Goal: Information Seeking & Learning: Learn about a topic

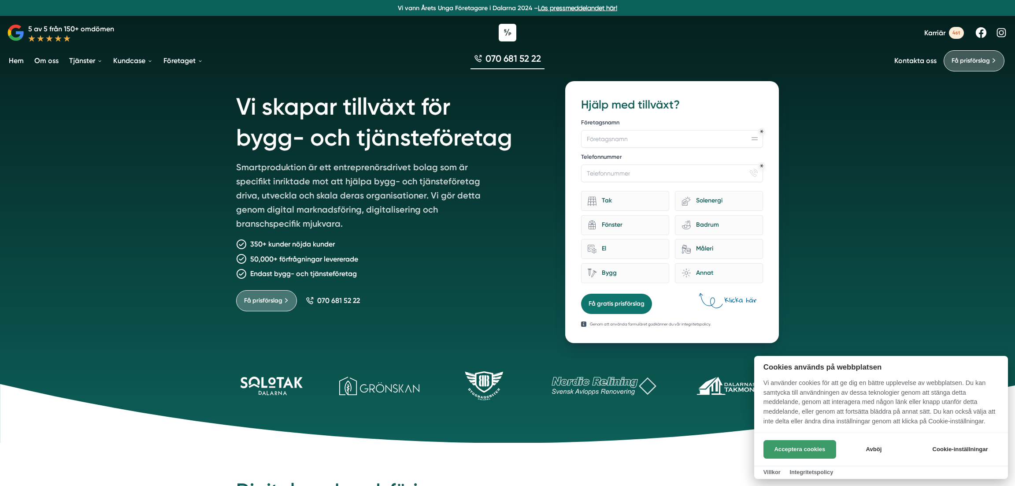
click at [796, 454] on button "Acceptera cookies" at bounding box center [800, 449] width 73 height 19
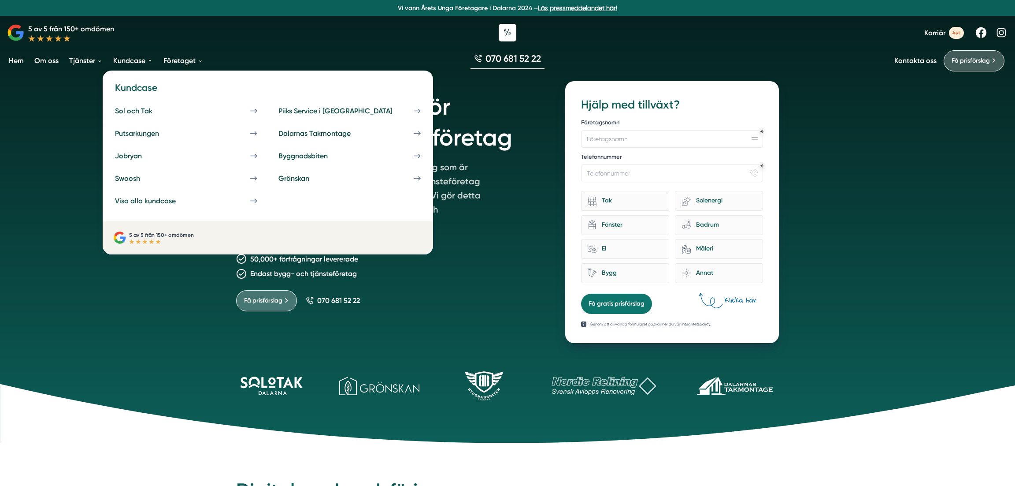
click at [127, 62] on link "Kundcase" at bounding box center [133, 60] width 43 height 22
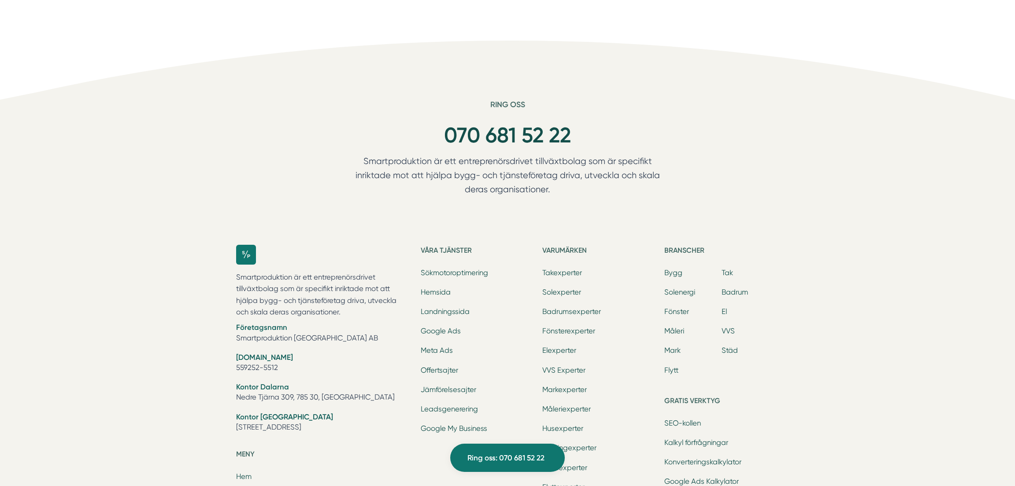
scroll to position [3475, 0]
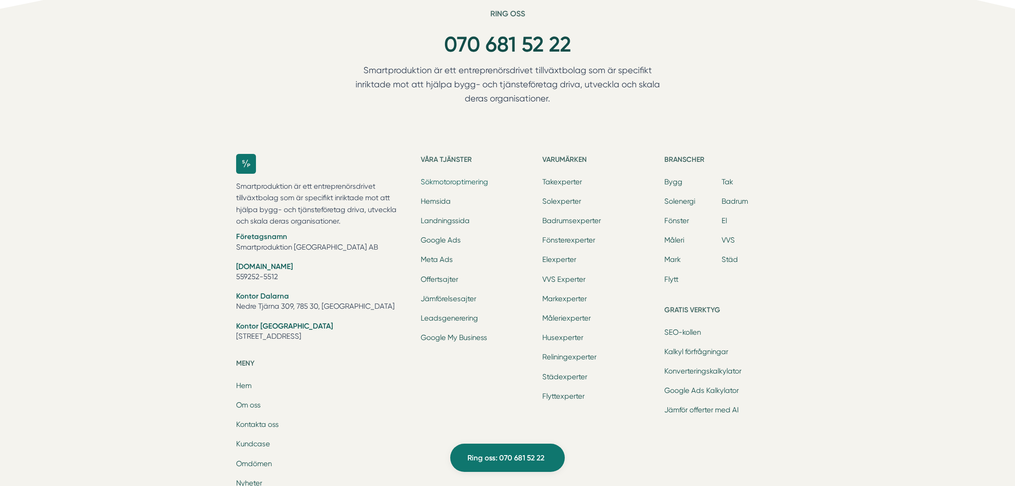
click at [473, 178] on link "Sökmotoroptimering" at bounding box center [454, 182] width 67 height 8
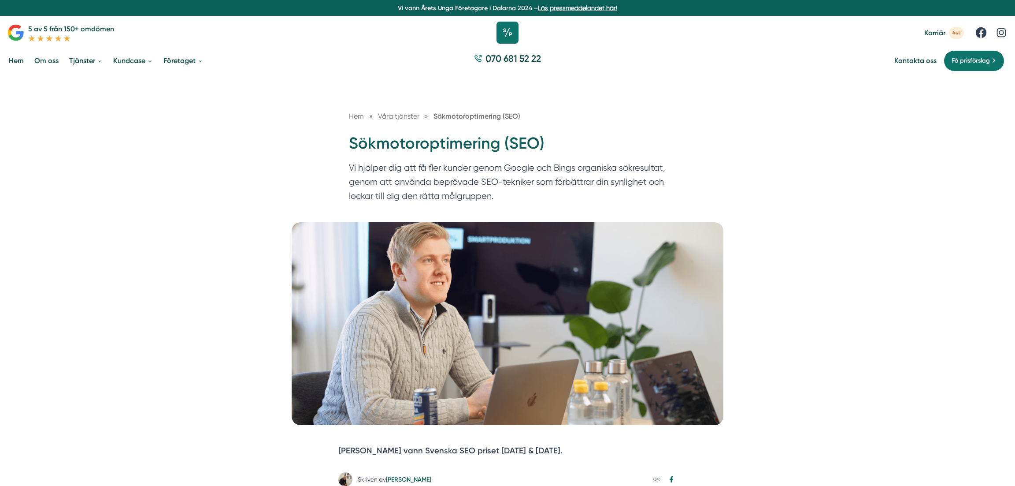
click at [502, 34] on icon at bounding box center [508, 33] width 22 height 22
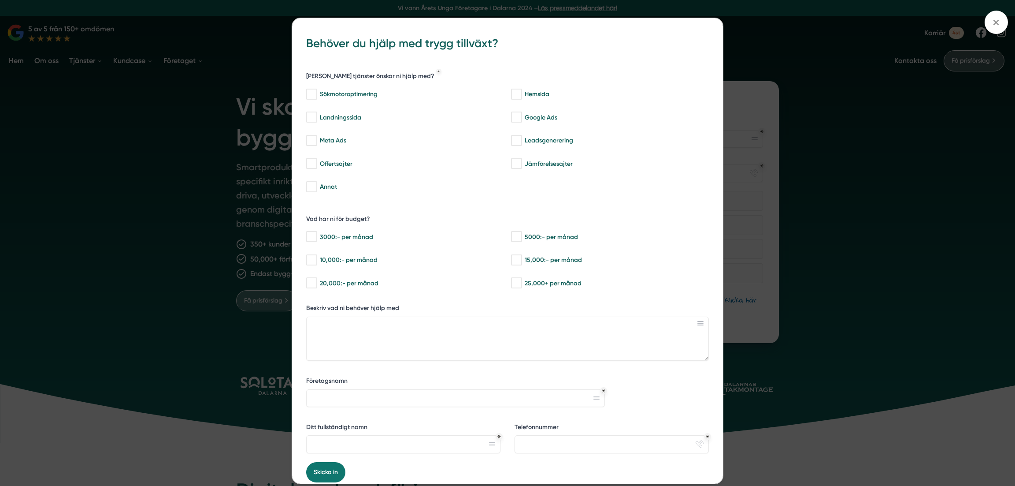
click at [779, 152] on div "bbc9b822-b2c6-488a-ab3e-9a2d59e49c7c Behöver du hjälp med trygg tillväxt? Vilka…" at bounding box center [507, 243] width 1015 height 486
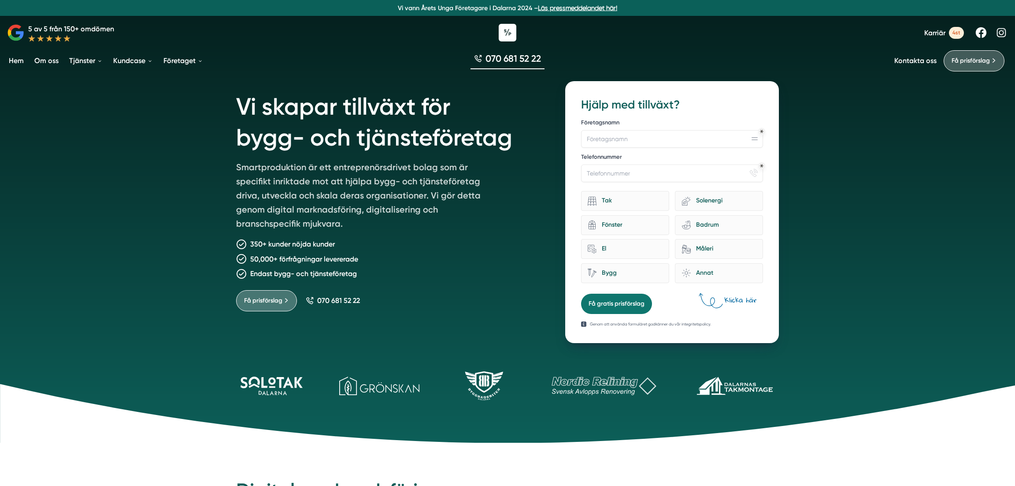
click at [956, 34] on span "4st" at bounding box center [956, 33] width 15 height 12
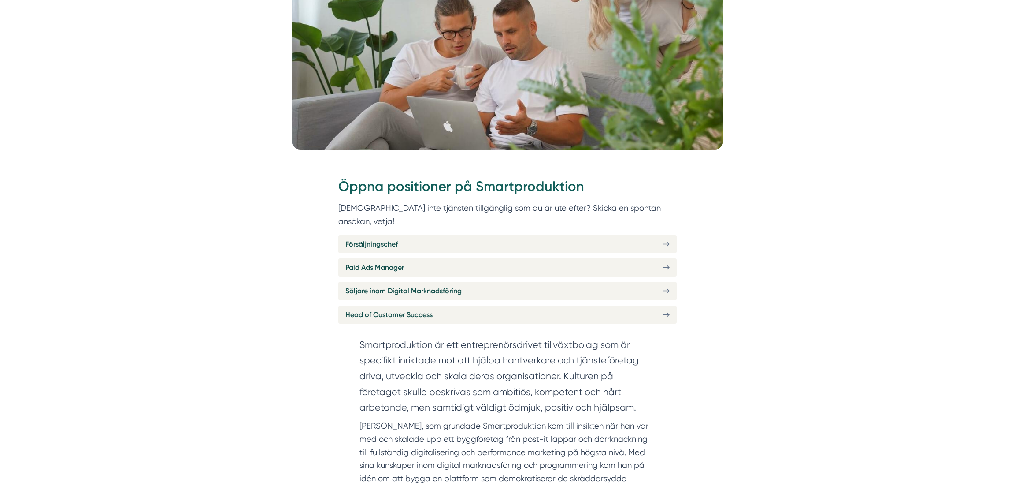
scroll to position [259, 0]
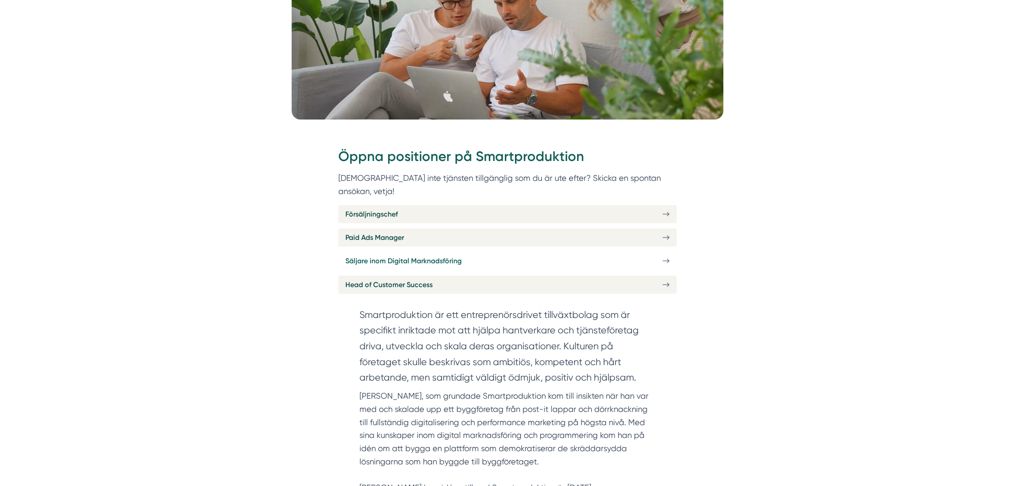
click at [671, 252] on link "Säljare inom Digital Marknadsföring" at bounding box center [507, 261] width 338 height 18
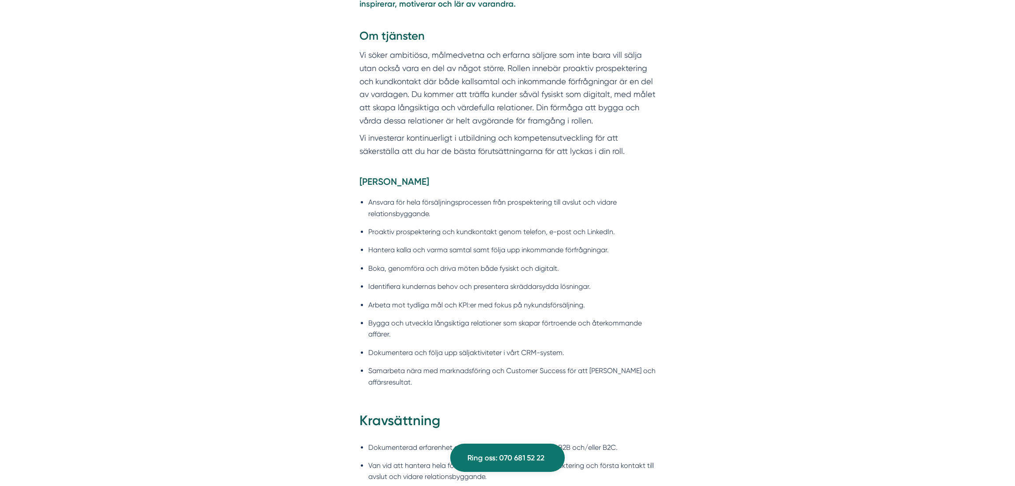
scroll to position [673, 0]
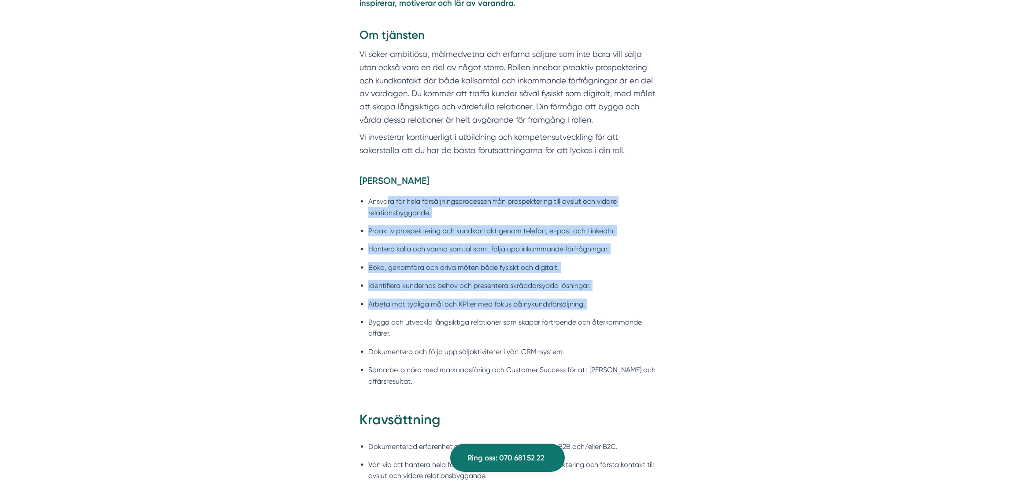
drag, startPoint x: 387, startPoint y: 187, endPoint x: 567, endPoint y: 318, distance: 223.4
click at [562, 316] on ul "Ansvara för hela försäljningsprocessen från prospektering till avslut och vidar…" at bounding box center [508, 293] width 296 height 207
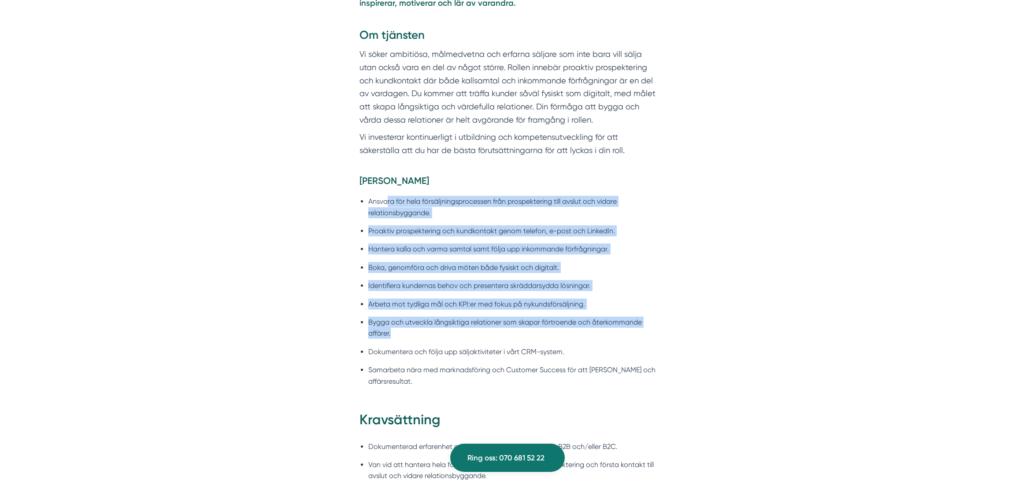
click at [570, 316] on li "Bygga och utveckla långsiktiga relationer som skapar förtroende och återkommand…" at bounding box center [511, 327] width 287 height 22
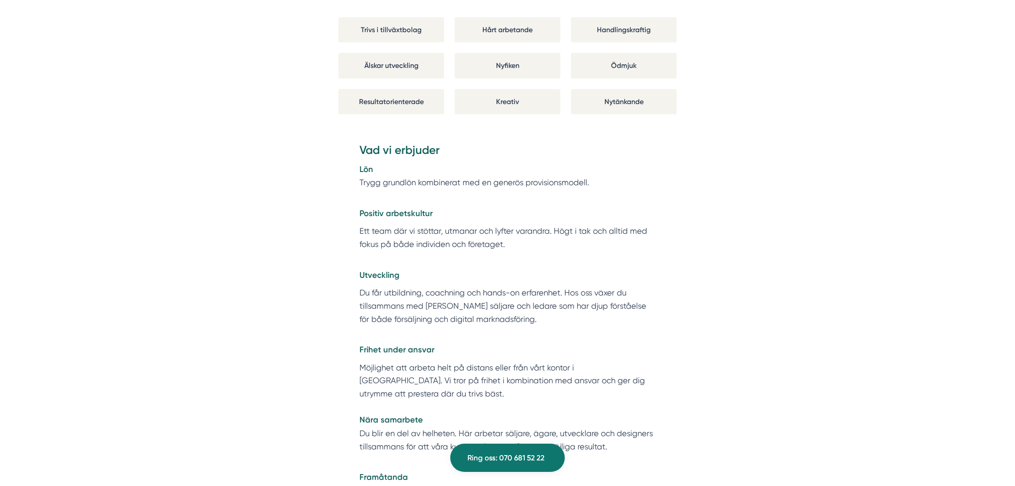
scroll to position [1581, 0]
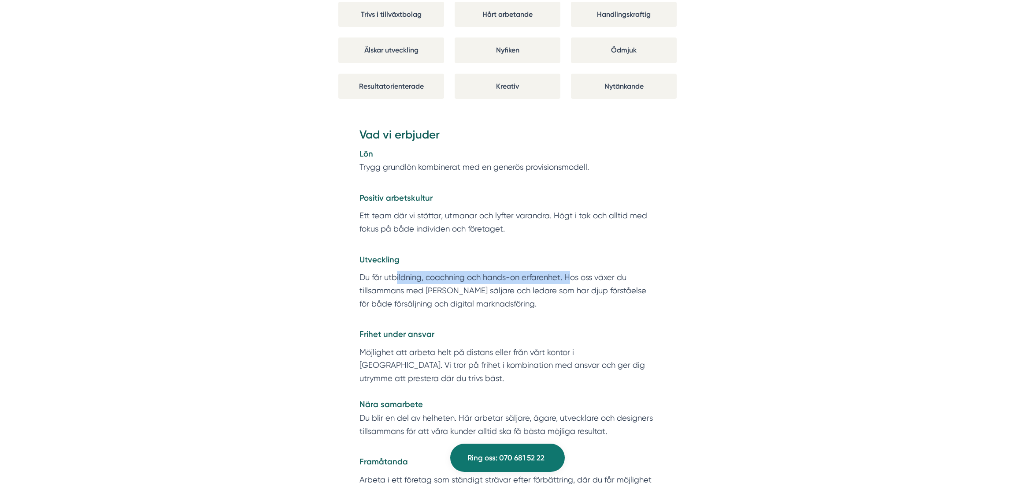
drag, startPoint x: 490, startPoint y: 241, endPoint x: 576, endPoint y: 243, distance: 86.9
click at [575, 271] on p "Du får utbildning, coachning och hands-on erfarenhet. Hos oss växer du tillsamm…" at bounding box center [508, 290] width 296 height 39
drag, startPoint x: 576, startPoint y: 243, endPoint x: 569, endPoint y: 259, distance: 17.0
click at [576, 271] on p "Du får utbildning, coachning och hands-on erfarenhet. Hos oss växer du tillsamm…" at bounding box center [508, 290] width 296 height 39
click at [556, 314] on p "Frihet under ansvar" at bounding box center [508, 327] width 296 height 26
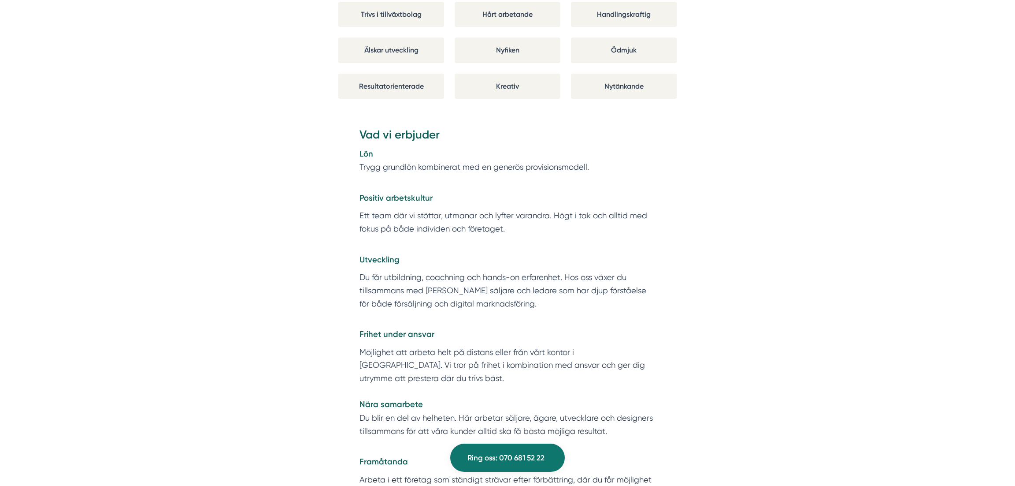
click at [556, 314] on p "Frihet under ansvar" at bounding box center [508, 327] width 296 height 26
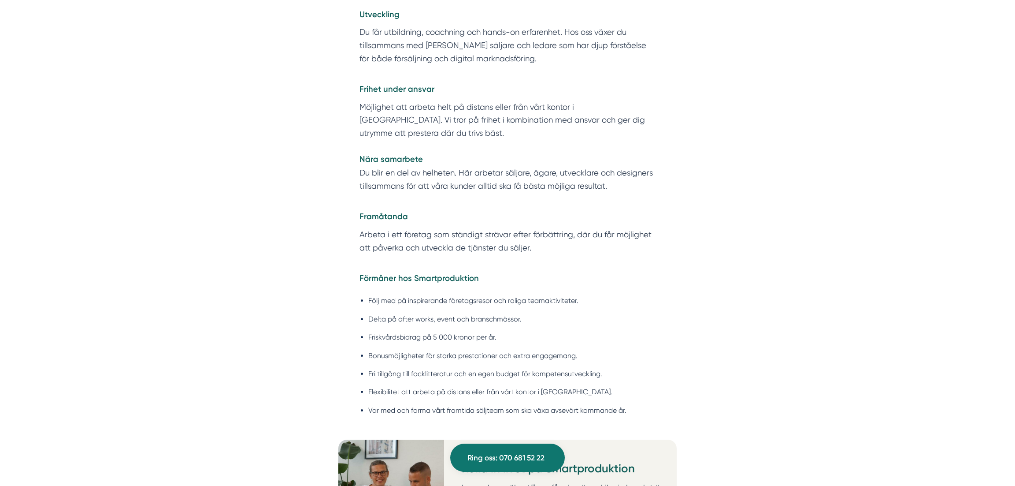
scroll to position [1828, 0]
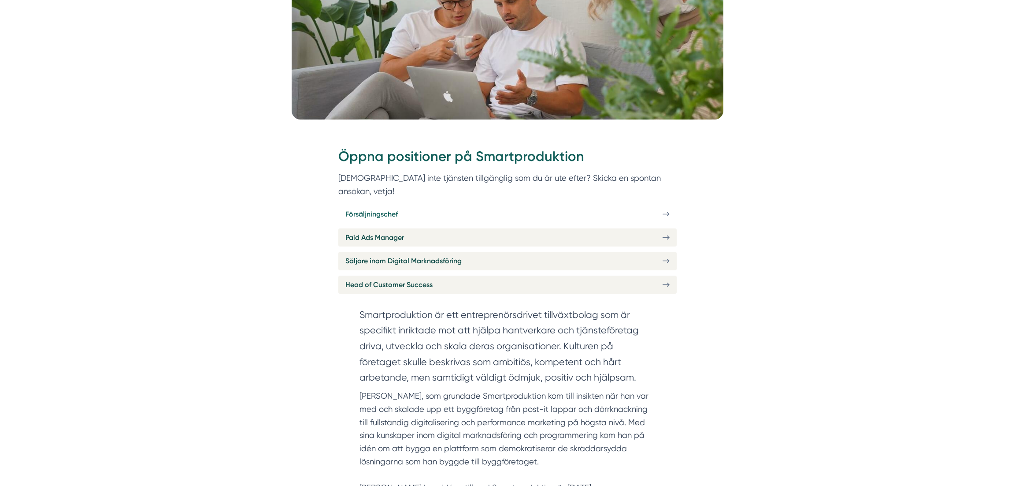
click at [455, 205] on link "Försäljningschef" at bounding box center [507, 214] width 338 height 18
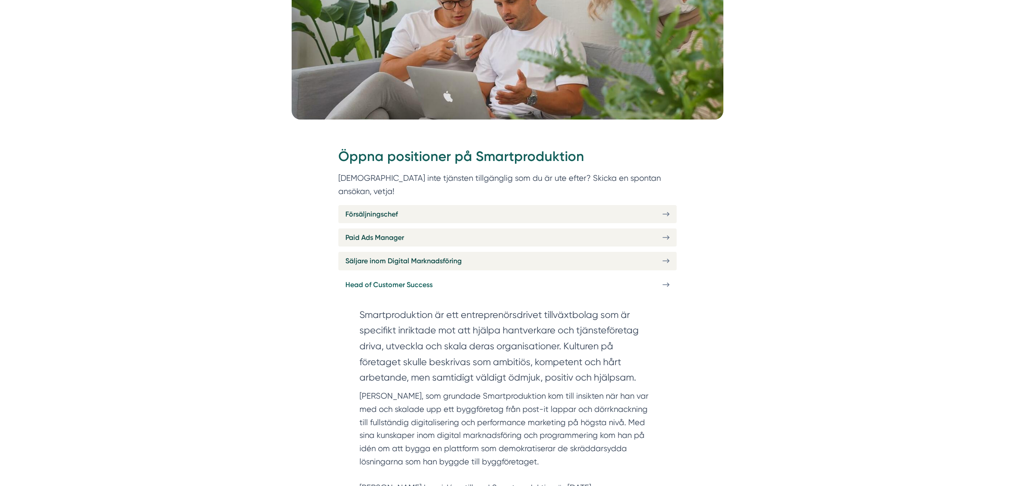
click at [637, 275] on link "Head of Customer Success" at bounding box center [507, 284] width 338 height 18
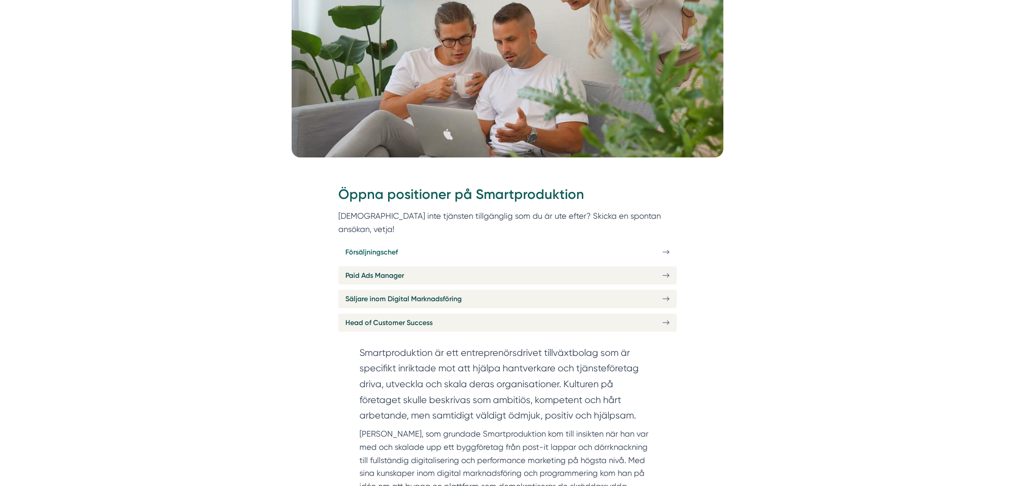
scroll to position [242, 0]
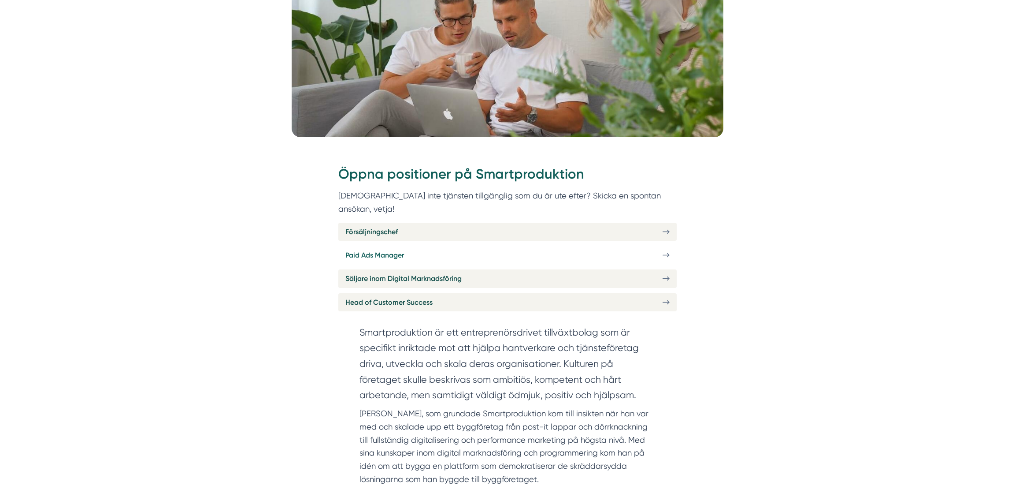
click at [436, 246] on link "Paid Ads Manager" at bounding box center [507, 255] width 338 height 18
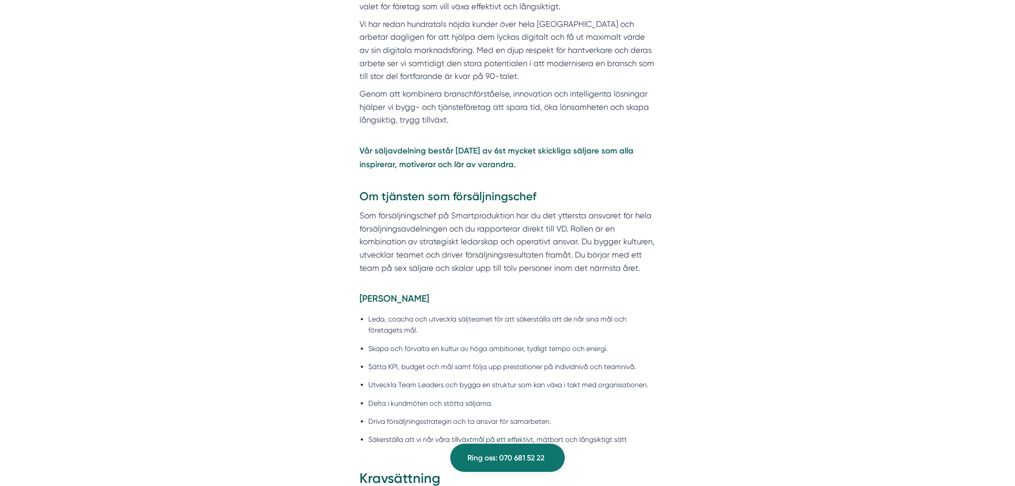
scroll to position [549, 0]
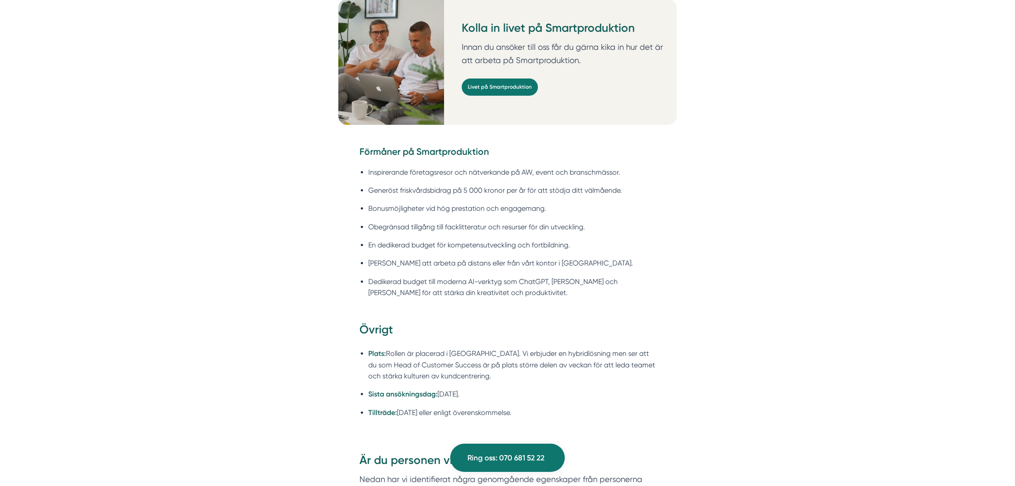
scroll to position [1279, 0]
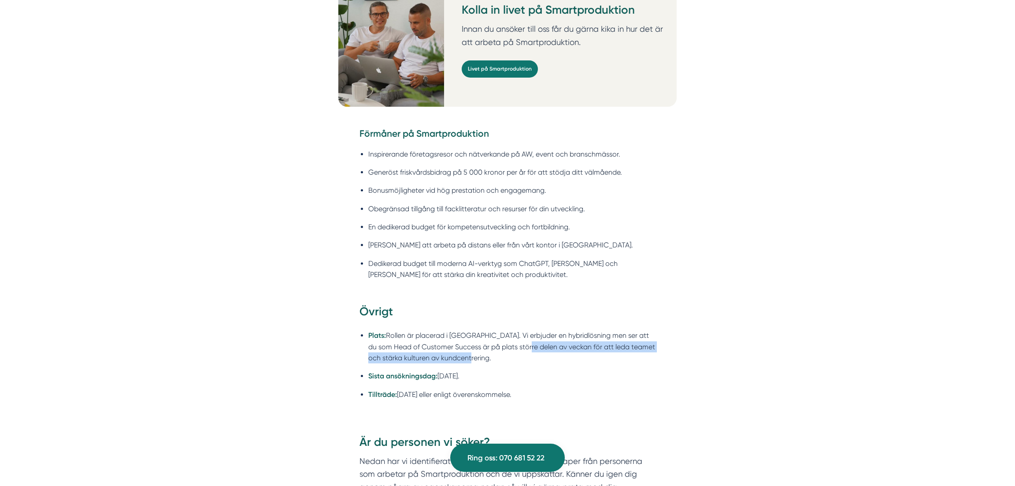
drag, startPoint x: 529, startPoint y: 333, endPoint x: 555, endPoint y: 355, distance: 34.0
click at [555, 355] on ul "Plats: Rollen är placerad i Stockholm. Vi erbjuder en hybridlösning men ser att…" at bounding box center [508, 367] width 296 height 86
drag, startPoint x: 555, startPoint y: 355, endPoint x: 571, endPoint y: 353, distance: 16.1
click at [555, 355] on ul "Plats: Rollen är placerad i Stockholm. Vi erbjuder en hybridlösning men ser att…" at bounding box center [508, 367] width 296 height 86
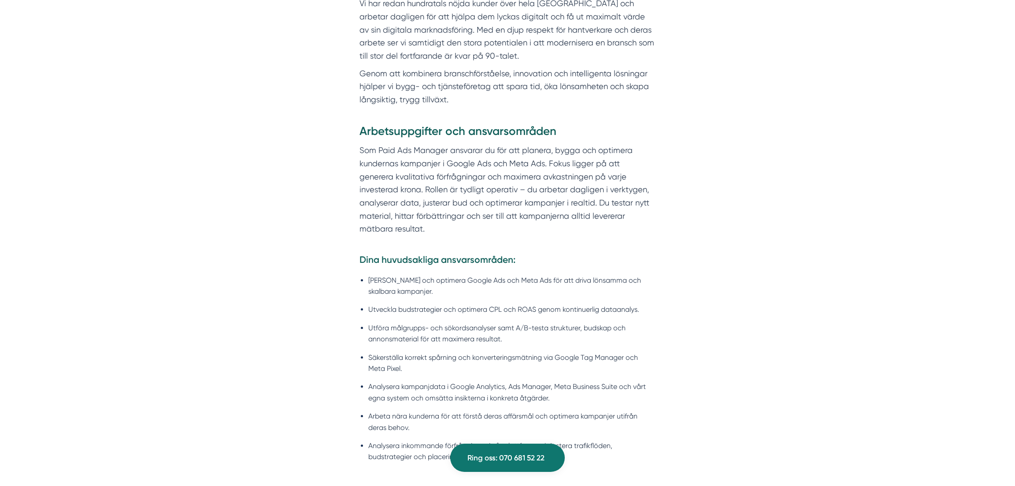
scroll to position [603, 0]
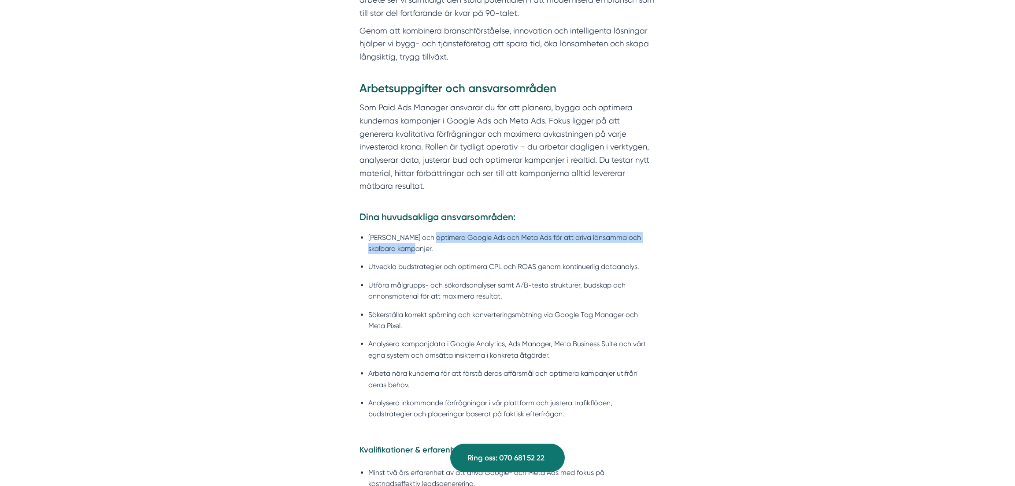
click at [606, 238] on li "Hantera och optimera Google Ads och Meta Ads för att driva lönsamma och skalbar…" at bounding box center [511, 243] width 287 height 22
click at [604, 239] on li "Hantera och optimera Google Ads och Meta Ads för att driva lönsamma och skalbar…" at bounding box center [511, 243] width 287 height 22
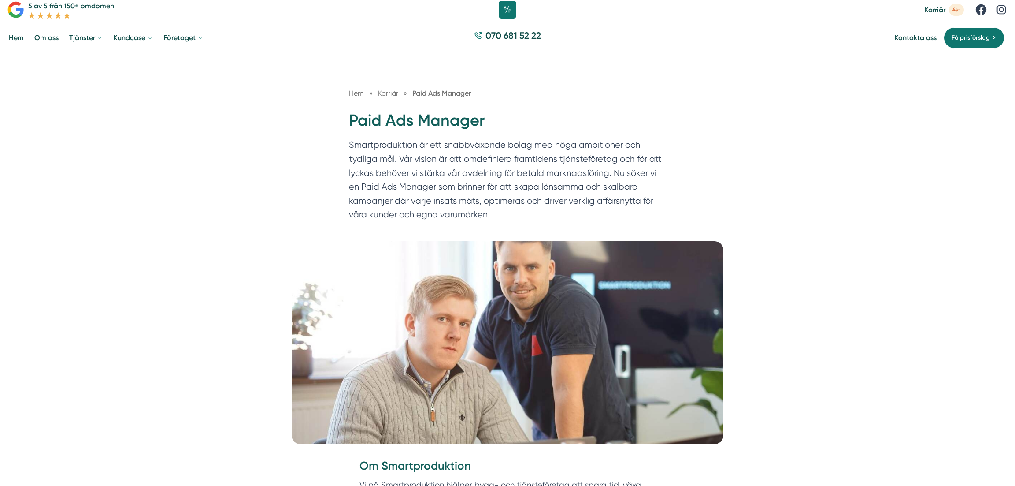
scroll to position [0, 0]
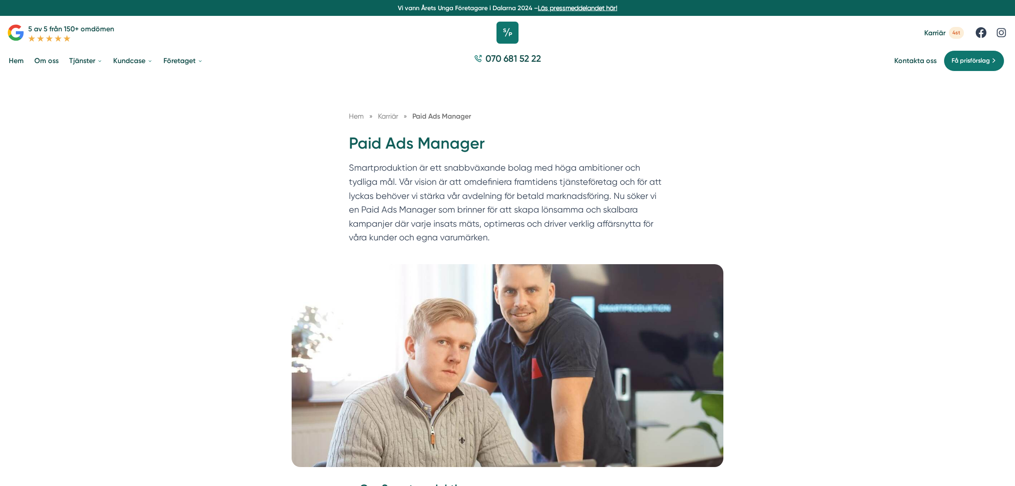
click at [505, 29] on icon at bounding box center [508, 33] width 22 height 22
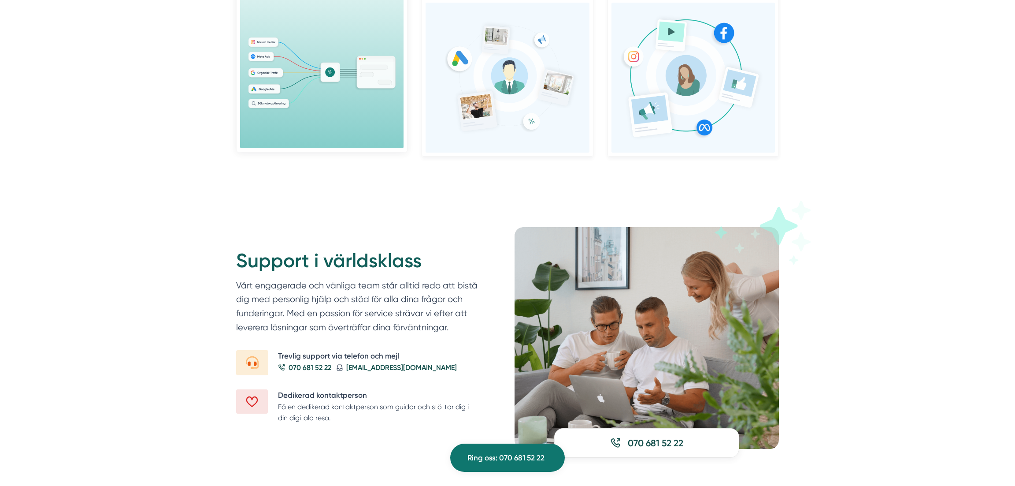
scroll to position [876, 0]
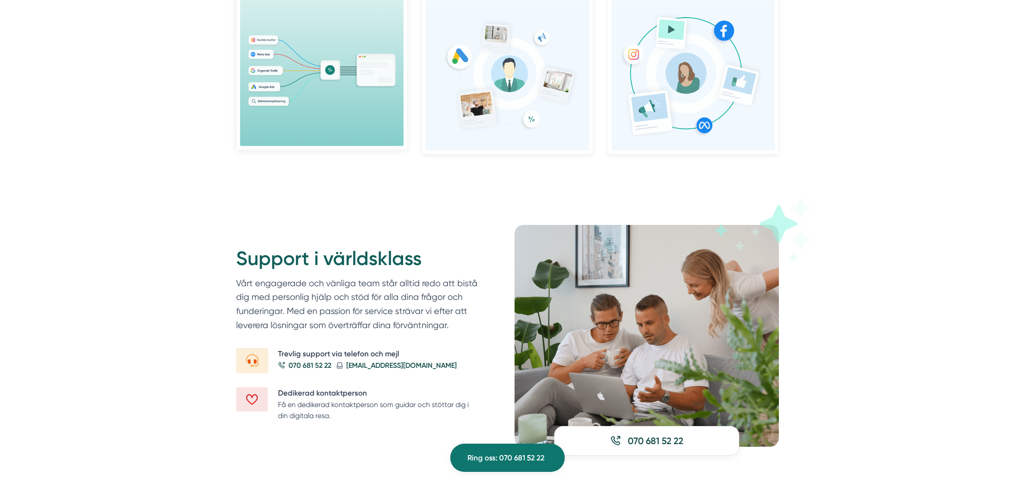
click at [333, 114] on div at bounding box center [322, 71] width 164 height 150
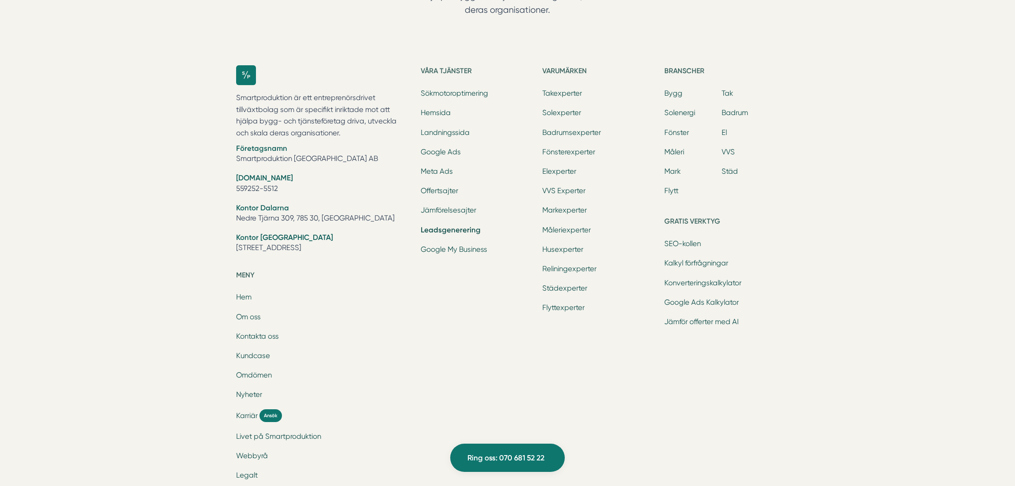
scroll to position [3928, 0]
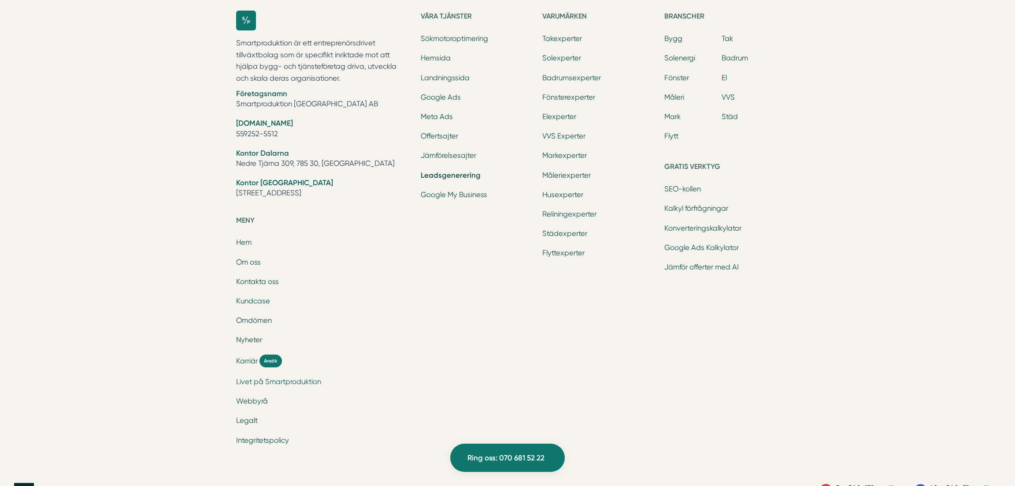
click at [251, 377] on link "Livet på Smartproduktion" at bounding box center [278, 381] width 85 height 8
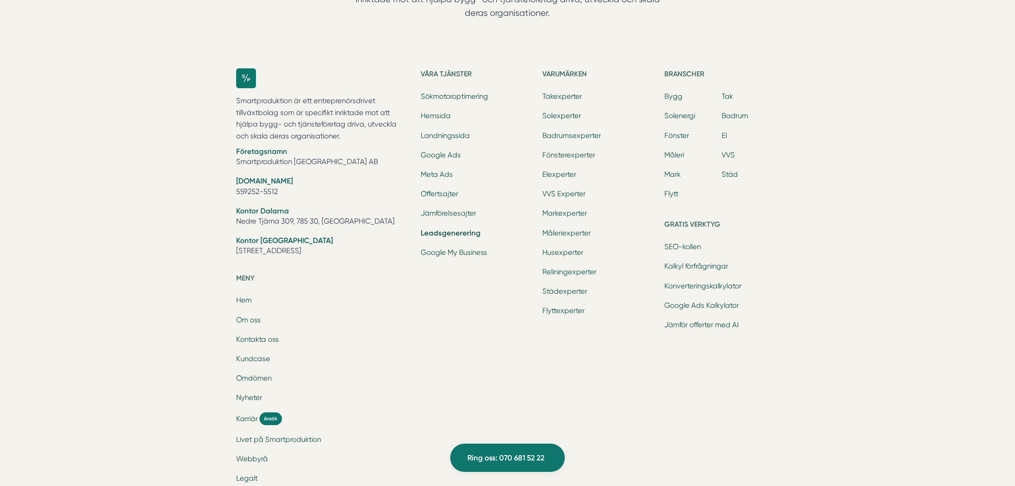
scroll to position [3812, 0]
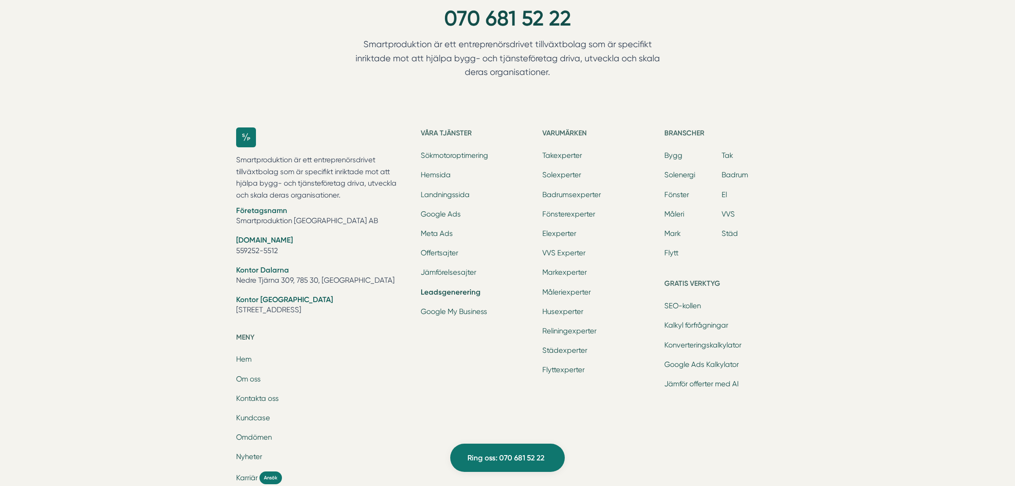
drag, startPoint x: 238, startPoint y: 278, endPoint x: 303, endPoint y: 276, distance: 65.3
click at [303, 294] on li "Kontor Stockholm Tellusborgsvägen 67, 126 29, Hägersten" at bounding box center [323, 305] width 174 height 22
click at [681, 301] on link "SEO-kollen" at bounding box center [683, 305] width 37 height 8
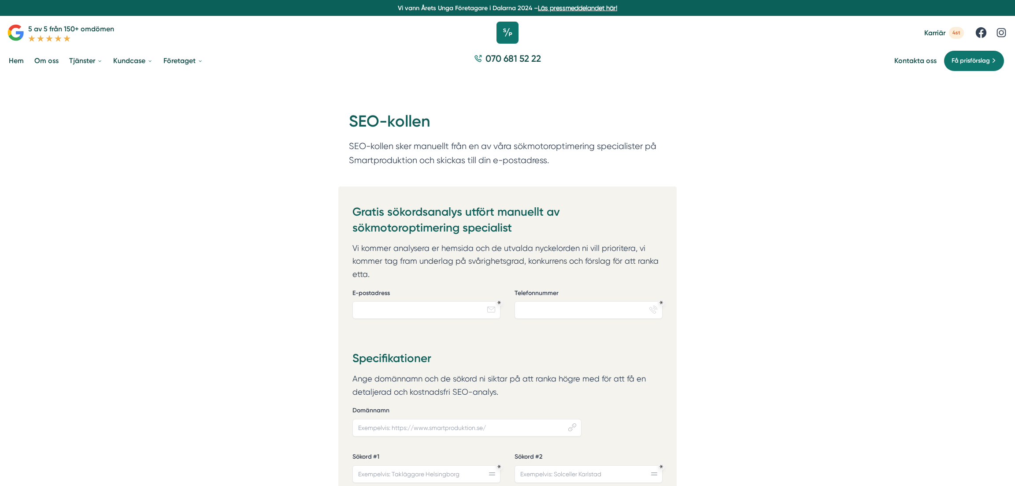
click at [516, 34] on icon at bounding box center [508, 33] width 22 height 22
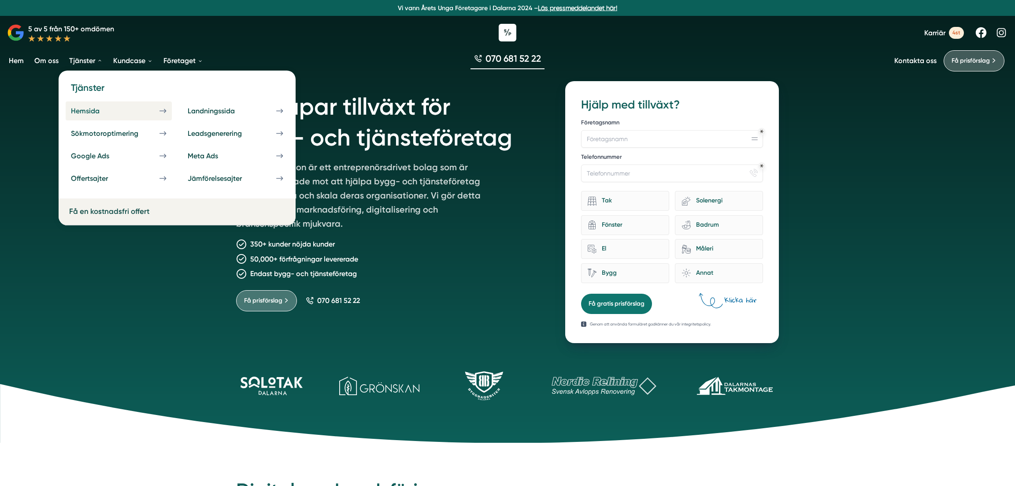
click at [128, 114] on link "Hemsida" at bounding box center [119, 110] width 106 height 19
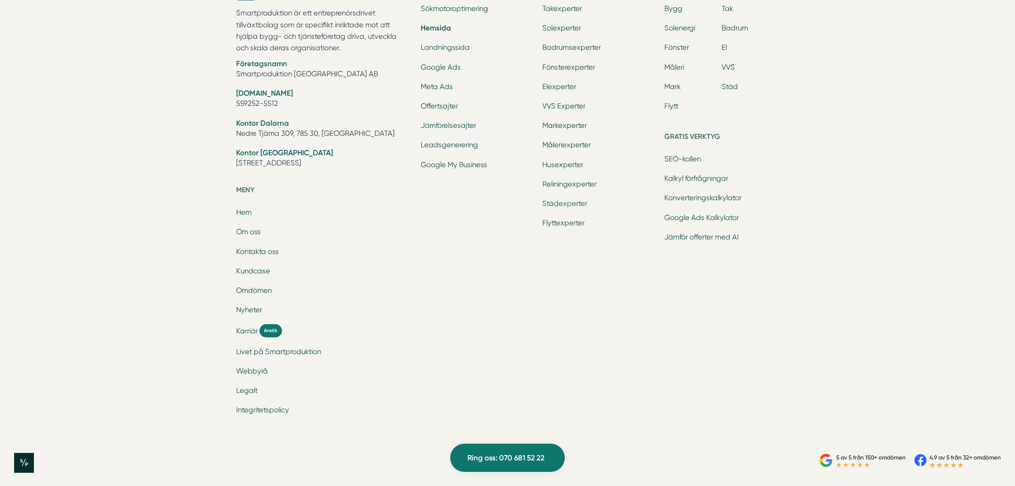
scroll to position [3241, 0]
click at [561, 201] on link "Städexperter" at bounding box center [565, 205] width 45 height 8
